Goal: Task Accomplishment & Management: Manage account settings

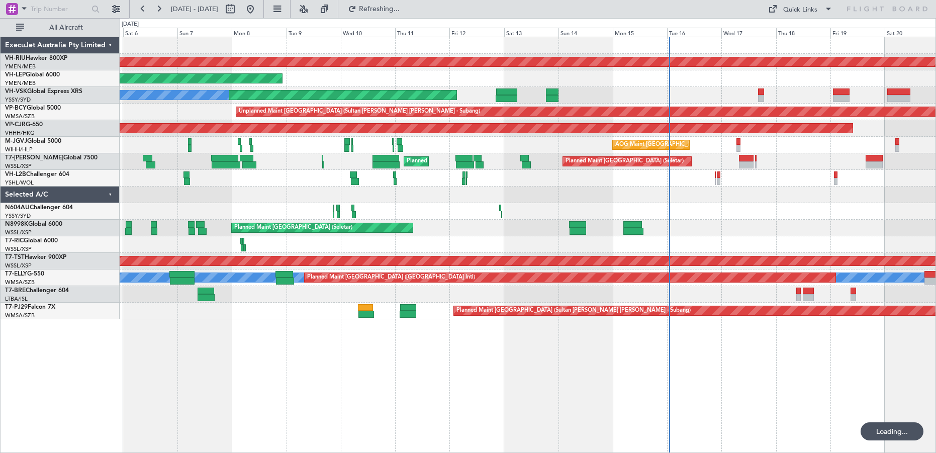
click at [510, 361] on div "Planned Maint [GEOGRAPHIC_DATA] ([GEOGRAPHIC_DATA]) Unplanned Maint Wichita (Wi…" at bounding box center [528, 245] width 816 height 416
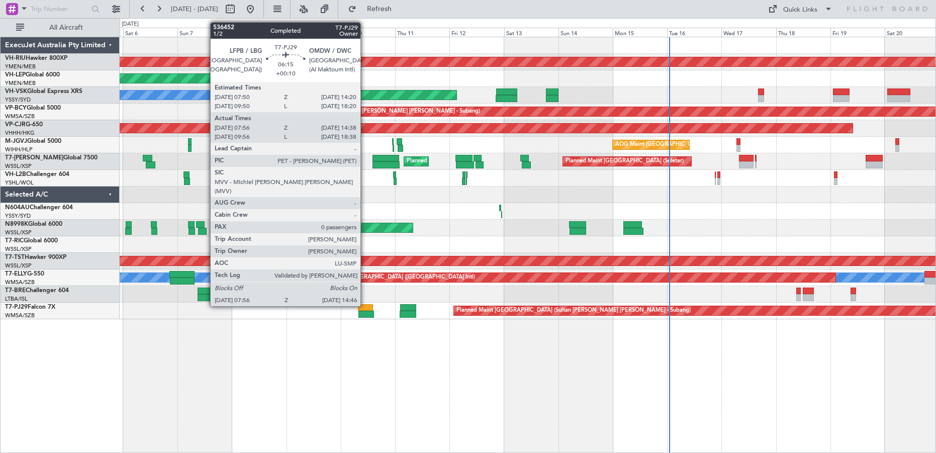
click at [365, 305] on div at bounding box center [365, 307] width 15 height 7
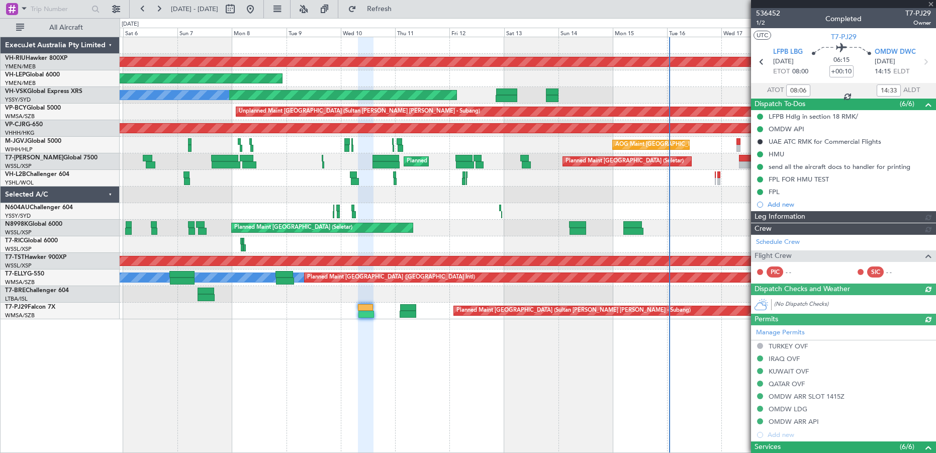
type input "[PERSON_NAME] (BTA)"
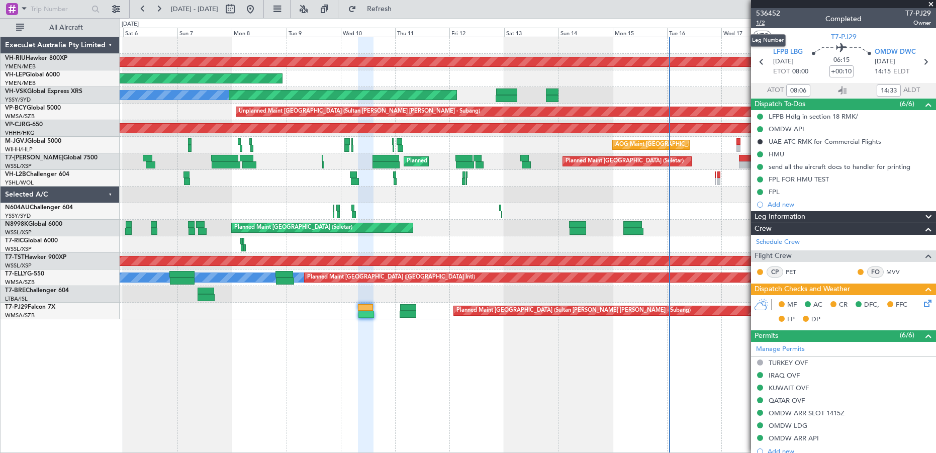
click at [763, 23] on span "1/2" at bounding box center [768, 23] width 24 height 9
click at [922, 62] on mat-tooltip-component "Dubai (Al Maktoum Intl) Cat A" at bounding box center [889, 74] width 78 height 35
click at [922, 63] on icon at bounding box center [925, 61] width 13 height 13
type input "02:27"
type input "09:24"
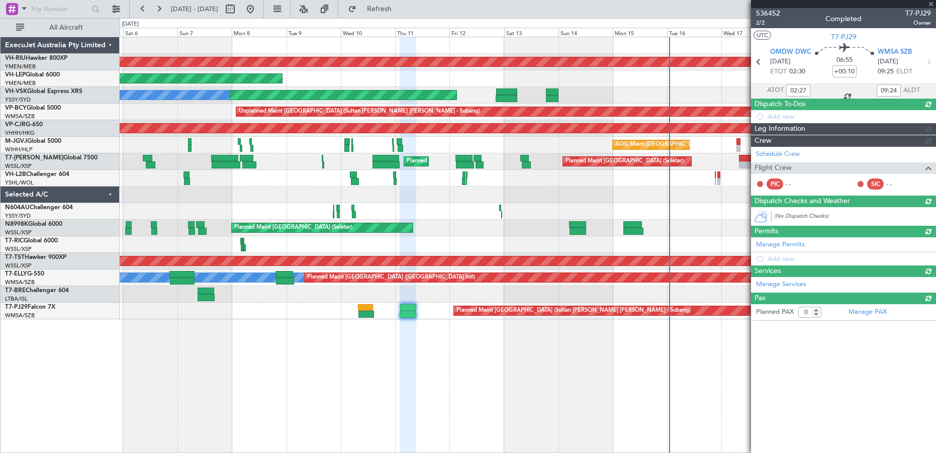
type input "06:27"
type input "17:24"
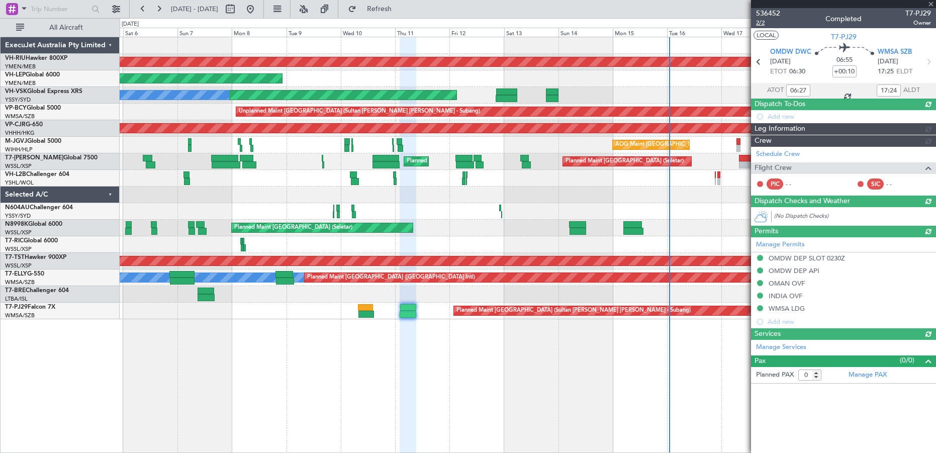
type input "02:27"
type input "09:24"
type input "[PERSON_NAME] (KYA)"
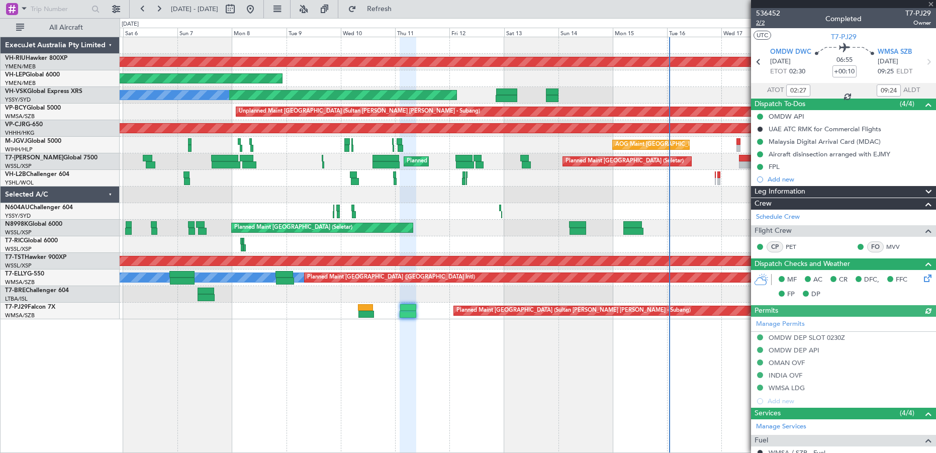
click at [760, 23] on span "2/2" at bounding box center [768, 23] width 24 height 9
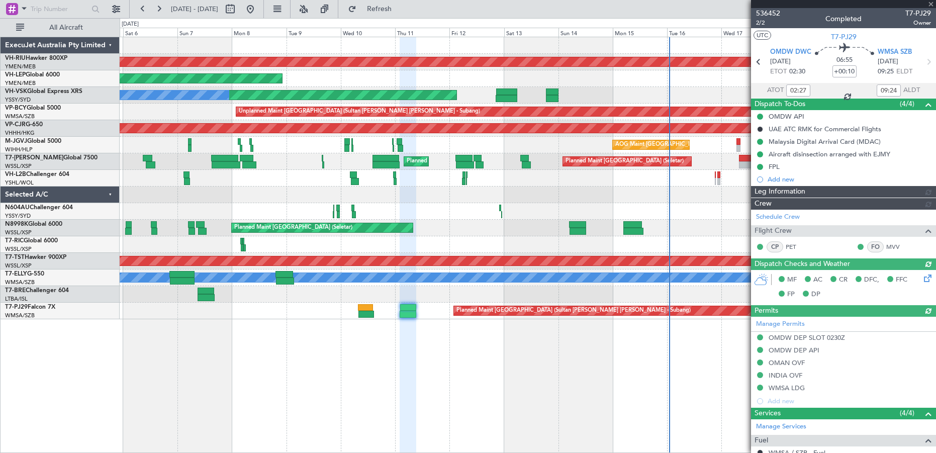
type input "[PERSON_NAME] (KYA)"
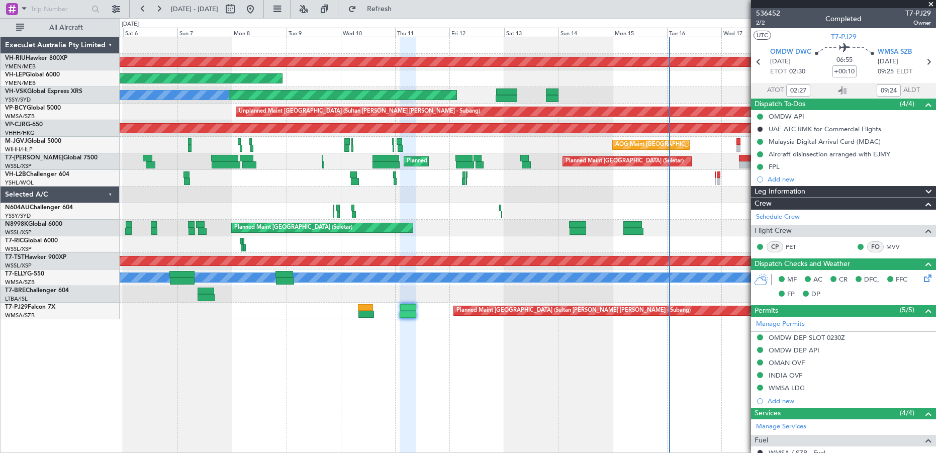
click at [930, 4] on span at bounding box center [931, 4] width 10 height 9
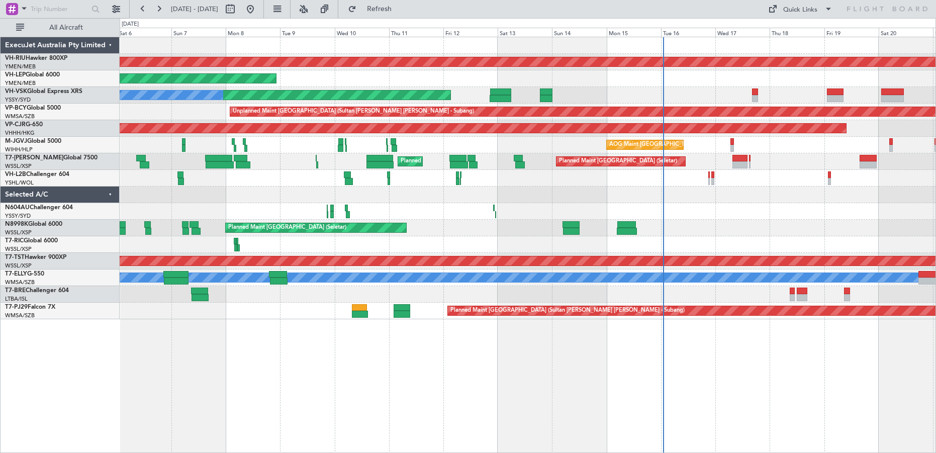
click at [386, 363] on div "Planned Maint [GEOGRAPHIC_DATA] ([GEOGRAPHIC_DATA]) Unplanned Maint Wichita (Wi…" at bounding box center [528, 245] width 816 height 416
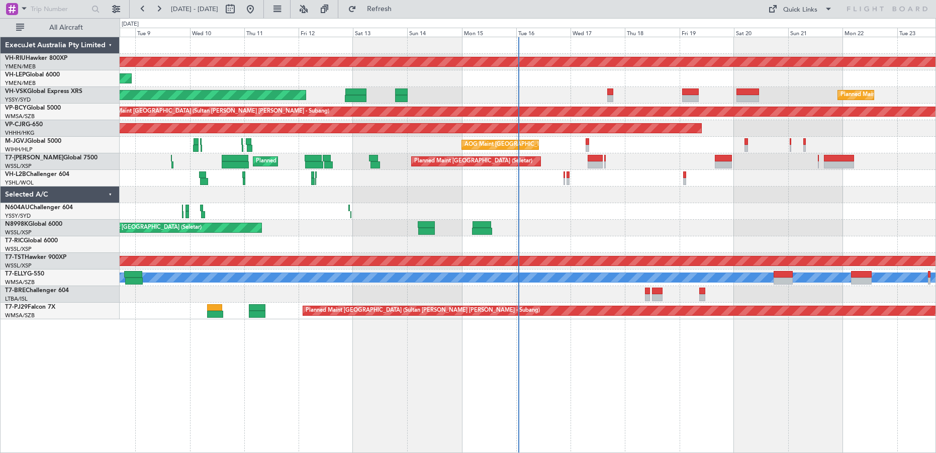
click at [366, 371] on div "Planned Maint [GEOGRAPHIC_DATA] ([GEOGRAPHIC_DATA]) Unplanned Maint Wichita (Wi…" at bounding box center [528, 245] width 816 height 416
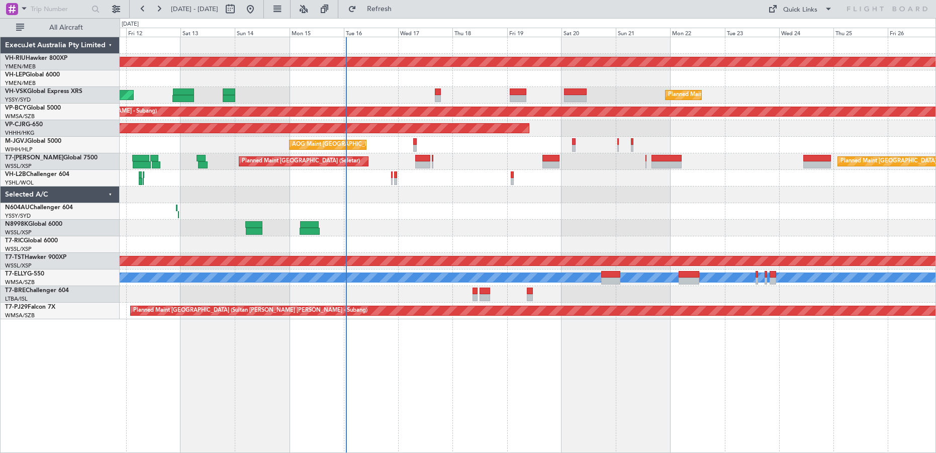
click at [445, 379] on div "Planned Maint [GEOGRAPHIC_DATA] ([GEOGRAPHIC_DATA]) Unplanned Maint Wichita (Wi…" at bounding box center [528, 245] width 816 height 416
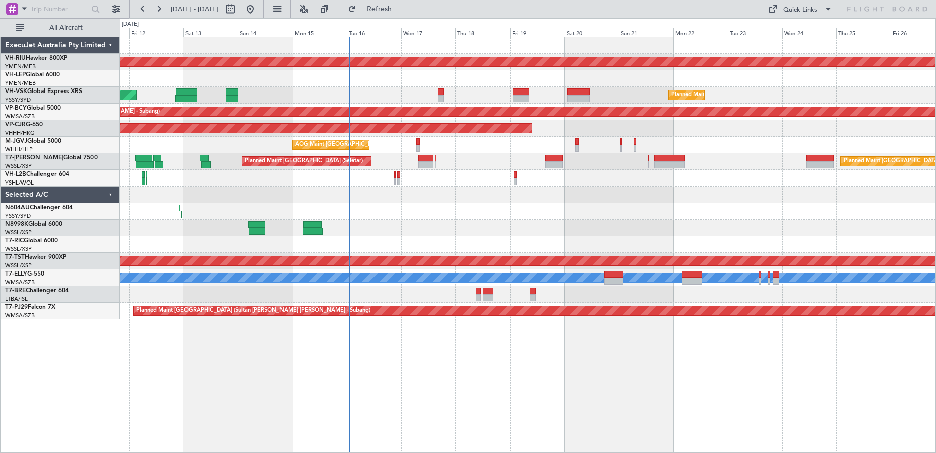
click at [540, 374] on div "Planned Maint [GEOGRAPHIC_DATA] ([GEOGRAPHIC_DATA]) Unplanned Maint Wichita (Wi…" at bounding box center [528, 245] width 816 height 416
